Goal: Task Accomplishment & Management: Manage account settings

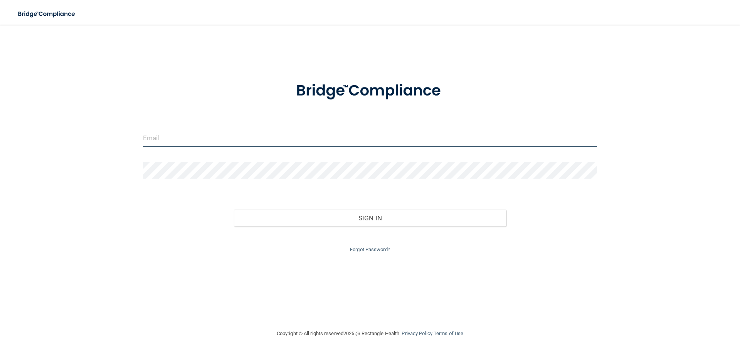
click at [195, 130] on input "email" at bounding box center [370, 138] width 454 height 17
type input "[EMAIL_ADDRESS][DOMAIN_NAME]"
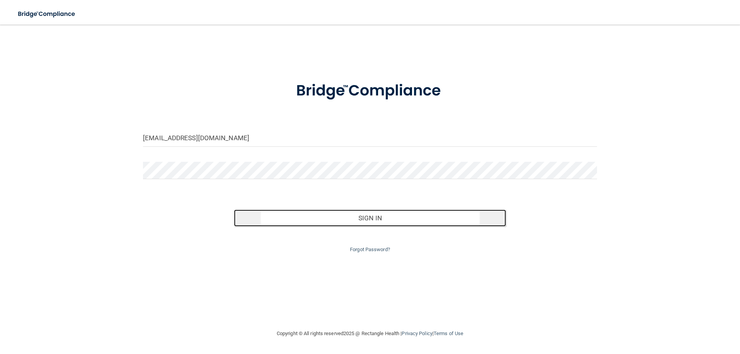
click at [366, 225] on button "Sign In" at bounding box center [370, 218] width 273 height 17
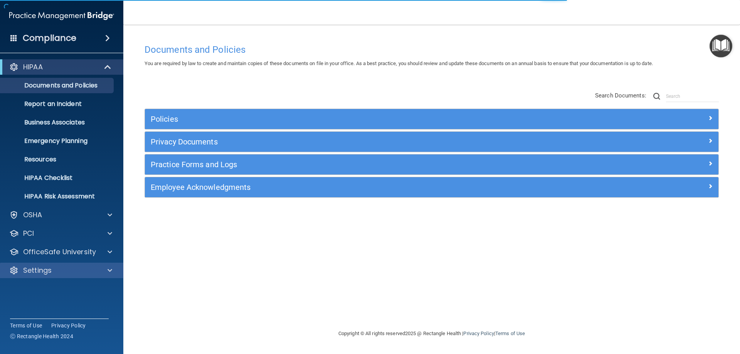
click at [45, 275] on div "Settings" at bounding box center [62, 270] width 124 height 15
click at [45, 274] on p "Settings" at bounding box center [37, 270] width 29 height 9
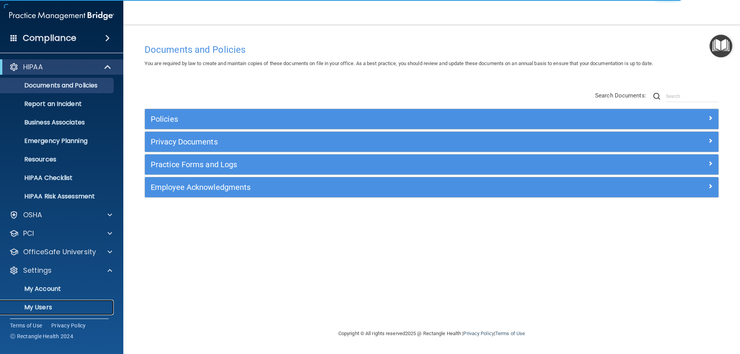
click at [42, 306] on p "My Users" at bounding box center [57, 308] width 105 height 8
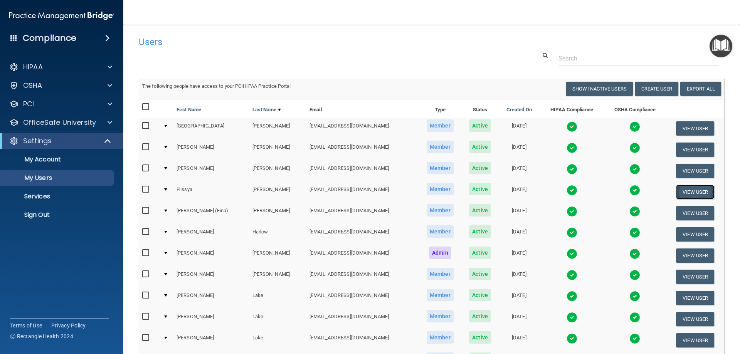
click at [684, 191] on button "View User" at bounding box center [695, 192] width 38 height 14
click at [45, 216] on p "Sign Out" at bounding box center [57, 215] width 105 height 8
